Goal: Task Accomplishment & Management: Use online tool/utility

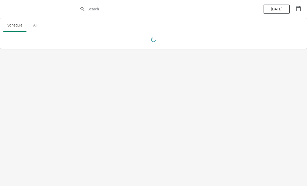
click at [35, 27] on span "All" at bounding box center [35, 25] width 13 height 9
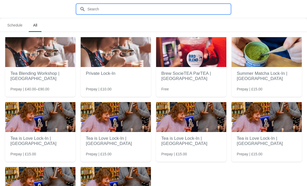
click at [116, 8] on input "text" at bounding box center [158, 8] width 143 height 9
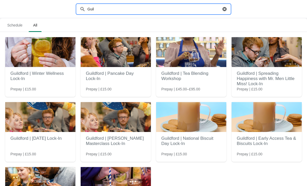
type input "Guilf"
click at [202, 60] on img at bounding box center [191, 52] width 70 height 30
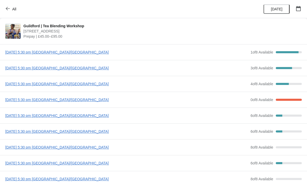
click at [83, 54] on span "[DATE] 5:30 pm [GEOGRAPHIC_DATA]/[GEOGRAPHIC_DATA]" at bounding box center [126, 52] width 243 height 5
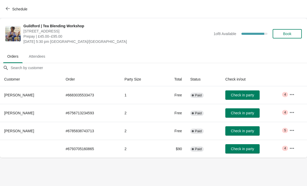
click at [292, 96] on icon "button" at bounding box center [291, 94] width 5 height 5
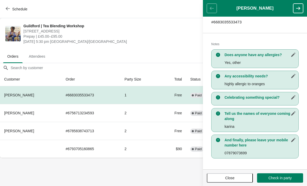
scroll to position [90, 0]
click at [165, 179] on body "Schedule [GEOGRAPHIC_DATA] | Tea Blending Workshop [STREET_ADDRESS] Prepay | £4…" at bounding box center [153, 93] width 307 height 186
click at [188, 24] on span "Guildford | Tea Blending Workshop" at bounding box center [117, 25] width 188 height 5
click at [299, 8] on icon "button" at bounding box center [298, 8] width 4 height 3
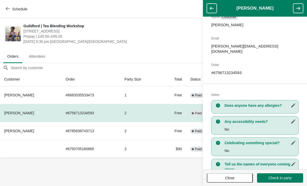
scroll to position [46, 0]
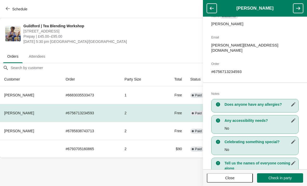
click at [295, 7] on button "button" at bounding box center [298, 8] width 10 height 9
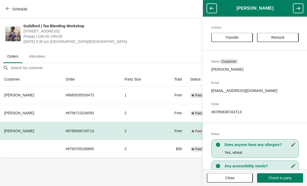
click at [297, 5] on button "button" at bounding box center [298, 8] width 10 height 9
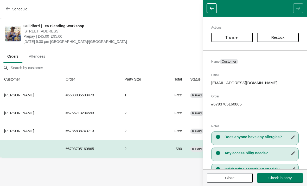
click at [122, 94] on td "1" at bounding box center [141, 95] width 40 height 18
click at [210, 180] on button "Close" at bounding box center [230, 178] width 46 height 9
